Goal: Information Seeking & Learning: Check status

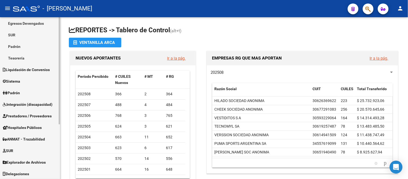
scroll to position [83, 0]
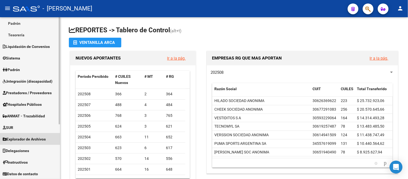
click at [33, 134] on link "Explorador de Archivos" at bounding box center [30, 139] width 60 height 12
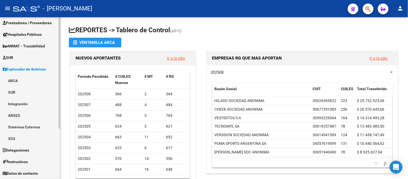
scroll to position [71, 0]
click at [18, 81] on link "ARCA" at bounding box center [30, 81] width 60 height 12
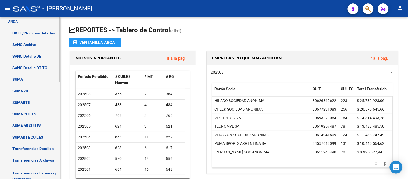
scroll to position [191, 0]
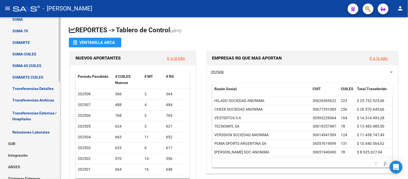
click at [38, 88] on link "Transferencias Detalles" at bounding box center [30, 89] width 60 height 12
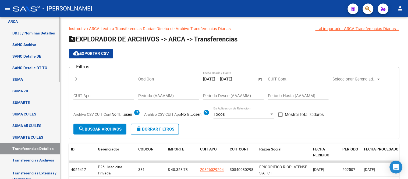
scroll to position [41, 0]
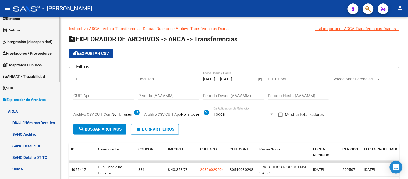
click at [20, 30] on span "Padrón" at bounding box center [11, 30] width 17 height 6
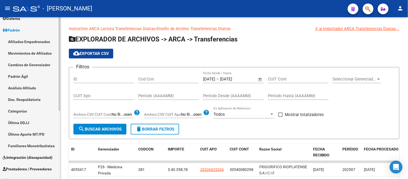
click at [29, 80] on link "Padrón Ágil" at bounding box center [30, 76] width 60 height 12
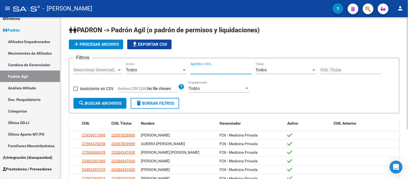
click at [201, 68] on input "Apellido o CUIL" at bounding box center [221, 70] width 61 height 5
paste input "33545998"
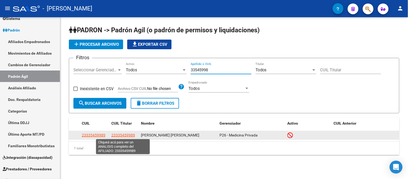
type input "33545998"
click at [117, 135] on span "23335459989" at bounding box center [123, 135] width 24 height 4
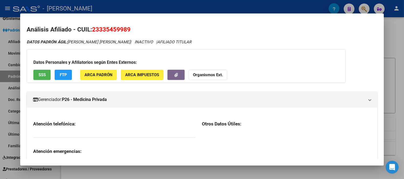
click at [113, 26] on span "23335459989" at bounding box center [111, 29] width 38 height 7
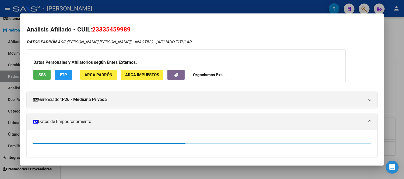
click at [113, 26] on span "23335459989" at bounding box center [111, 29] width 38 height 7
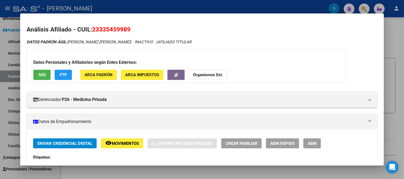
copy span "23335459989"
click at [112, 7] on div at bounding box center [202, 89] width 404 height 179
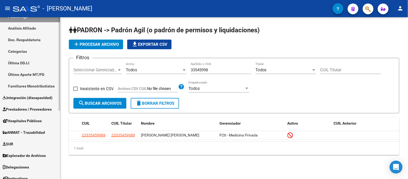
scroll to position [118, 0]
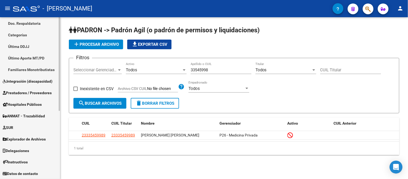
click at [23, 142] on link "Explorador de Archivos" at bounding box center [30, 139] width 60 height 12
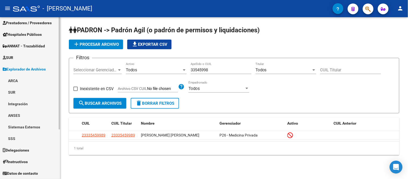
scroll to position [71, 0]
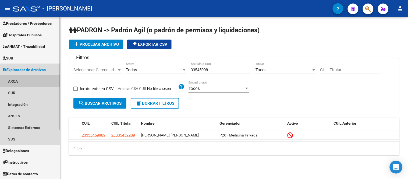
click at [17, 82] on link "ARCA" at bounding box center [30, 81] width 60 height 12
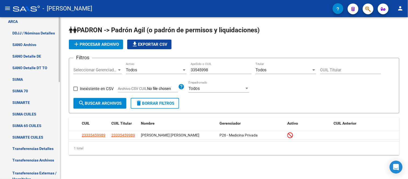
scroll to position [191, 0]
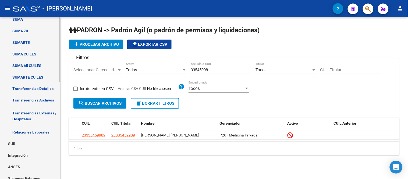
click at [38, 90] on link "Transferencias Detalles" at bounding box center [30, 89] width 60 height 12
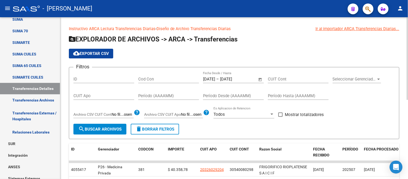
click at [125, 96] on input "CUIT Apo" at bounding box center [103, 95] width 61 height 5
paste input "23-33545998-9"
type input "23-33545998-9"
click at [103, 130] on span "search Buscar Archivos" at bounding box center [99, 129] width 43 height 5
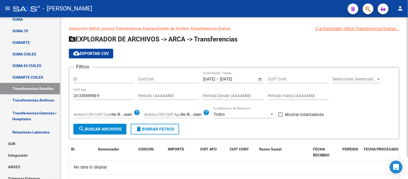
click at [261, 80] on span "Open calendar" at bounding box center [260, 79] width 13 height 13
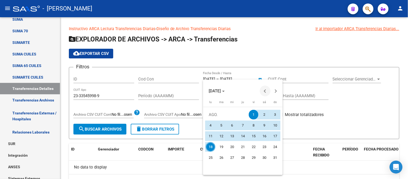
click at [260, 90] on span "Previous month" at bounding box center [265, 91] width 11 height 11
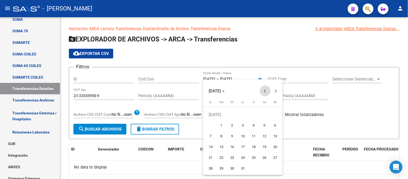
click at [260, 90] on span "Previous month" at bounding box center [265, 91] width 11 height 11
click at [261, 90] on span "Previous month" at bounding box center [265, 91] width 11 height 11
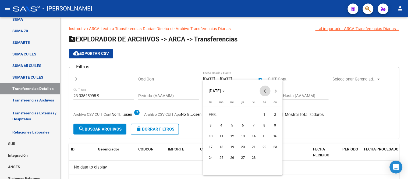
click at [261, 90] on span "Previous month" at bounding box center [265, 91] width 11 height 11
click at [231, 126] on span "1" at bounding box center [232, 126] width 10 height 10
type input "[DATE]"
click at [277, 89] on span "Next month" at bounding box center [276, 91] width 11 height 11
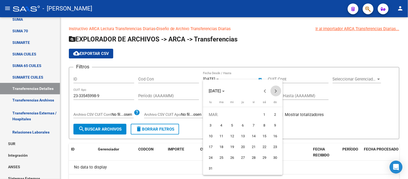
click at [277, 89] on span "Next month" at bounding box center [276, 91] width 11 height 11
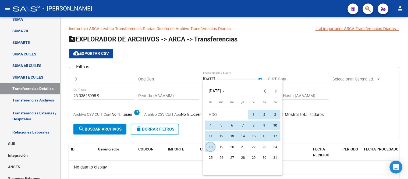
click at [212, 144] on span "18" at bounding box center [211, 147] width 10 height 10
type input "[DATE]"
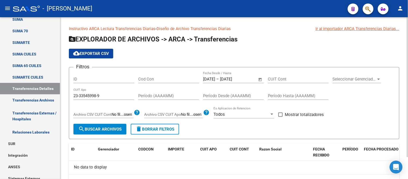
click at [80, 125] on button "search Buscar Archivos" at bounding box center [99, 129] width 53 height 11
drag, startPoint x: 114, startPoint y: 96, endPoint x: 56, endPoint y: 98, distance: 57.9
click at [56, 98] on mat-sidenav-container "Firma Express Reportes Tablero de Control Ingresos Percibidos Análisis de todos…" at bounding box center [204, 98] width 408 height 162
click at [291, 79] on input "CUIT Cont" at bounding box center [298, 79] width 61 height 5
paste input "23-33545998-9"
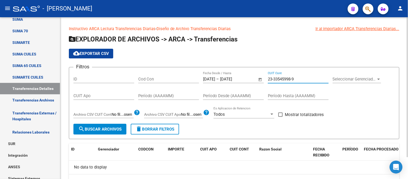
type input "23-33545998-9"
click at [107, 134] on button "search Buscar Archivos" at bounding box center [99, 129] width 53 height 11
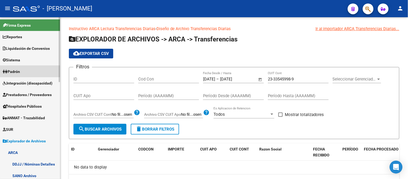
click at [25, 71] on link "Padrón" at bounding box center [30, 72] width 60 height 12
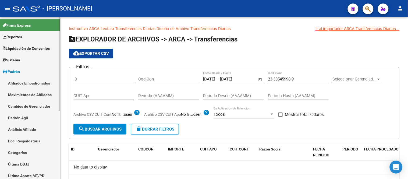
click at [38, 122] on link "Padrón Ágil" at bounding box center [30, 118] width 60 height 12
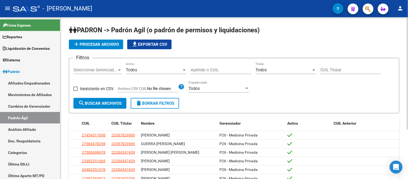
click at [200, 69] on input "Apellido o CUIL" at bounding box center [221, 70] width 61 height 5
paste input "23335459989"
type input "23335459989"
click at [111, 106] on button "search Buscar Archivos" at bounding box center [99, 103] width 53 height 11
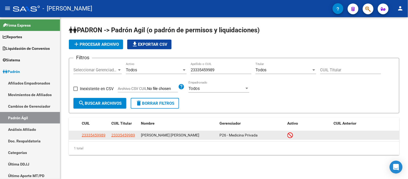
click at [125, 137] on app-link-go-to "23335459989" at bounding box center [123, 135] width 24 height 6
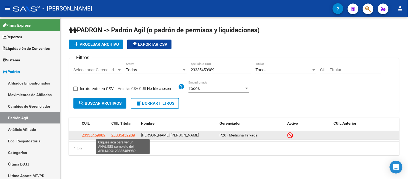
click at [128, 136] on span "23335459989" at bounding box center [123, 135] width 24 height 4
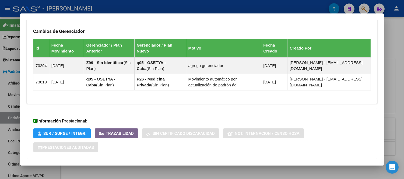
scroll to position [364, 0]
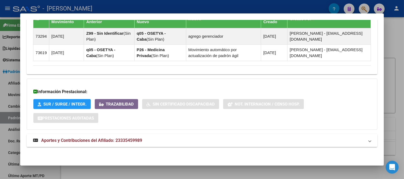
click at [96, 137] on mat-expansion-panel-header "Aportes y Contribuciones del Afiliado: 23335459989" at bounding box center [202, 140] width 351 height 13
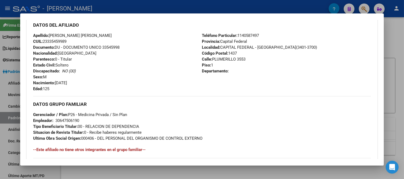
scroll to position [104, 0]
